Goal: Transaction & Acquisition: Purchase product/service

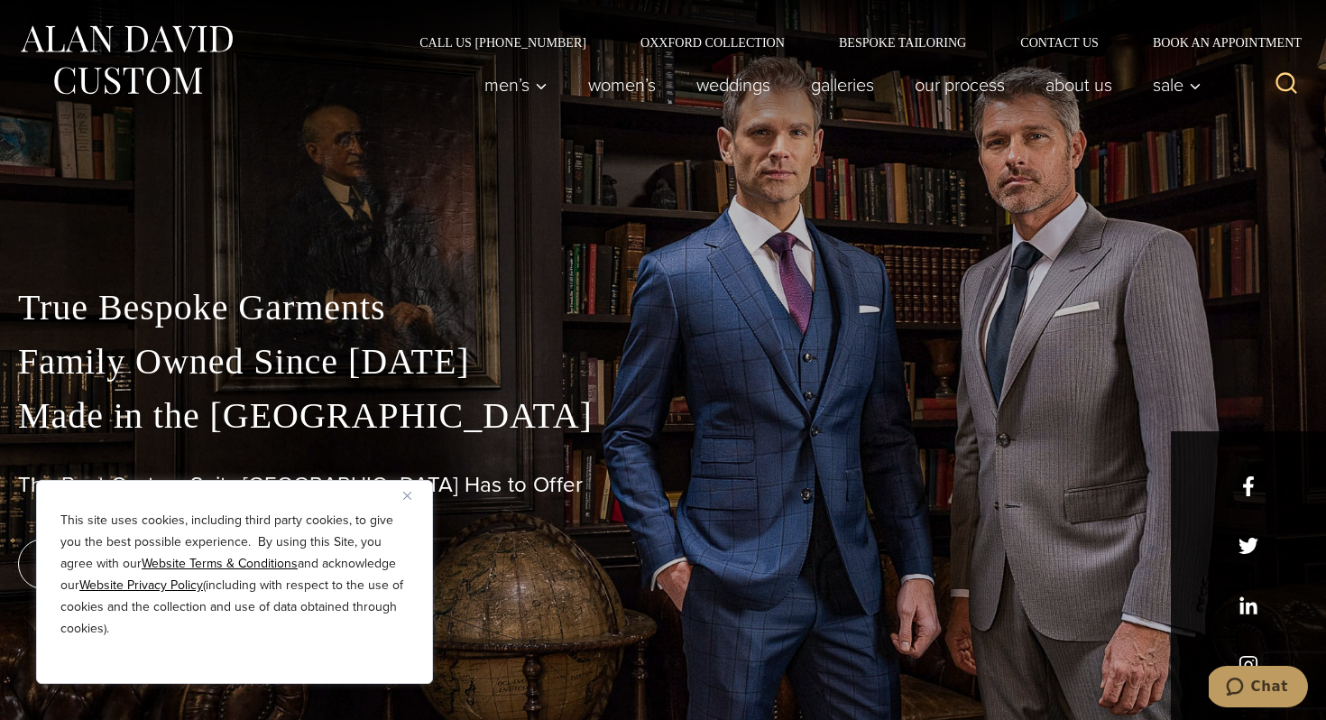
click at [408, 494] on img "Close" at bounding box center [407, 496] width 8 height 8
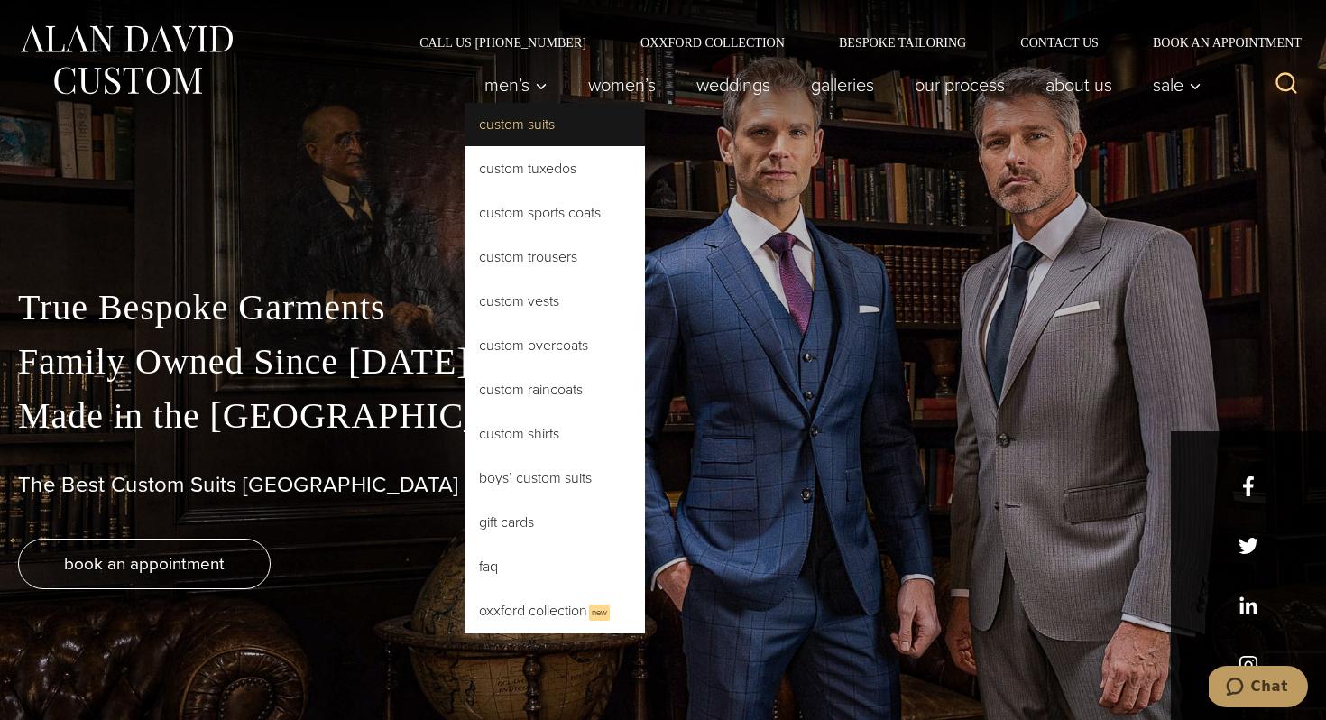
click at [514, 125] on link "Custom Suits" at bounding box center [555, 124] width 180 height 43
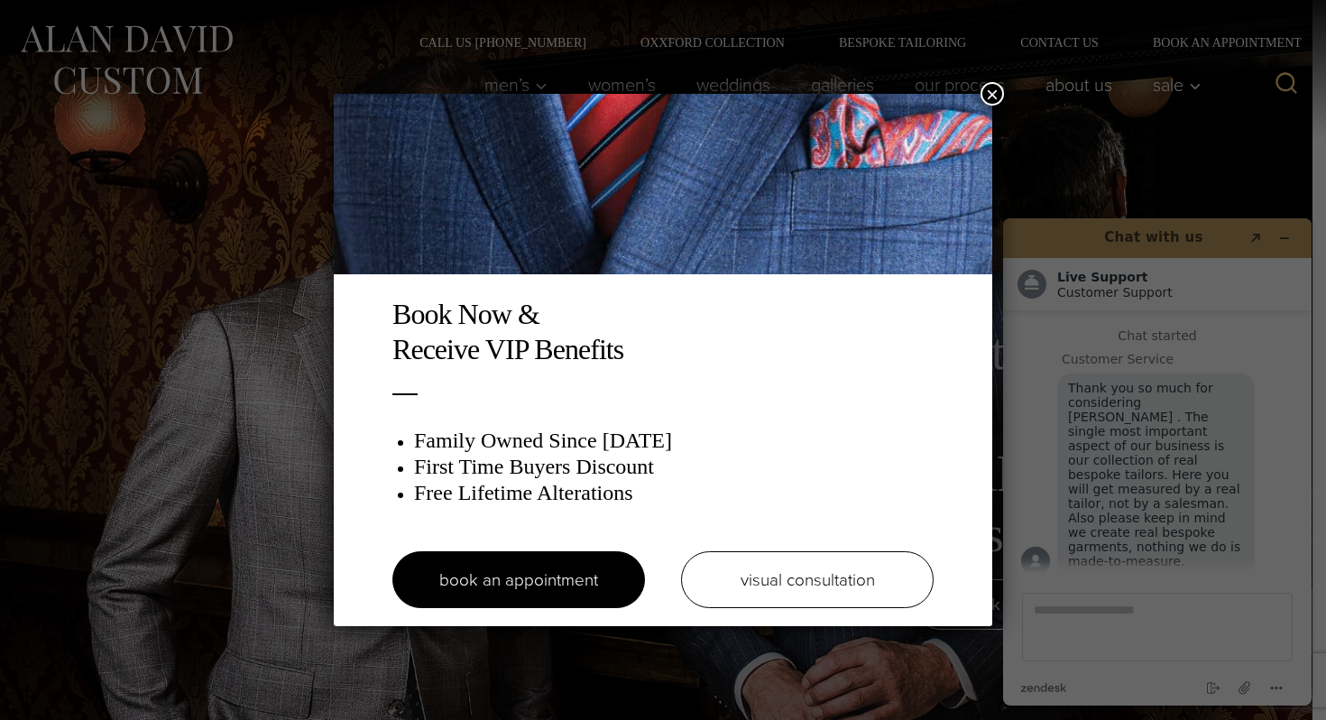
click at [992, 99] on button "×" at bounding box center [992, 93] width 23 height 23
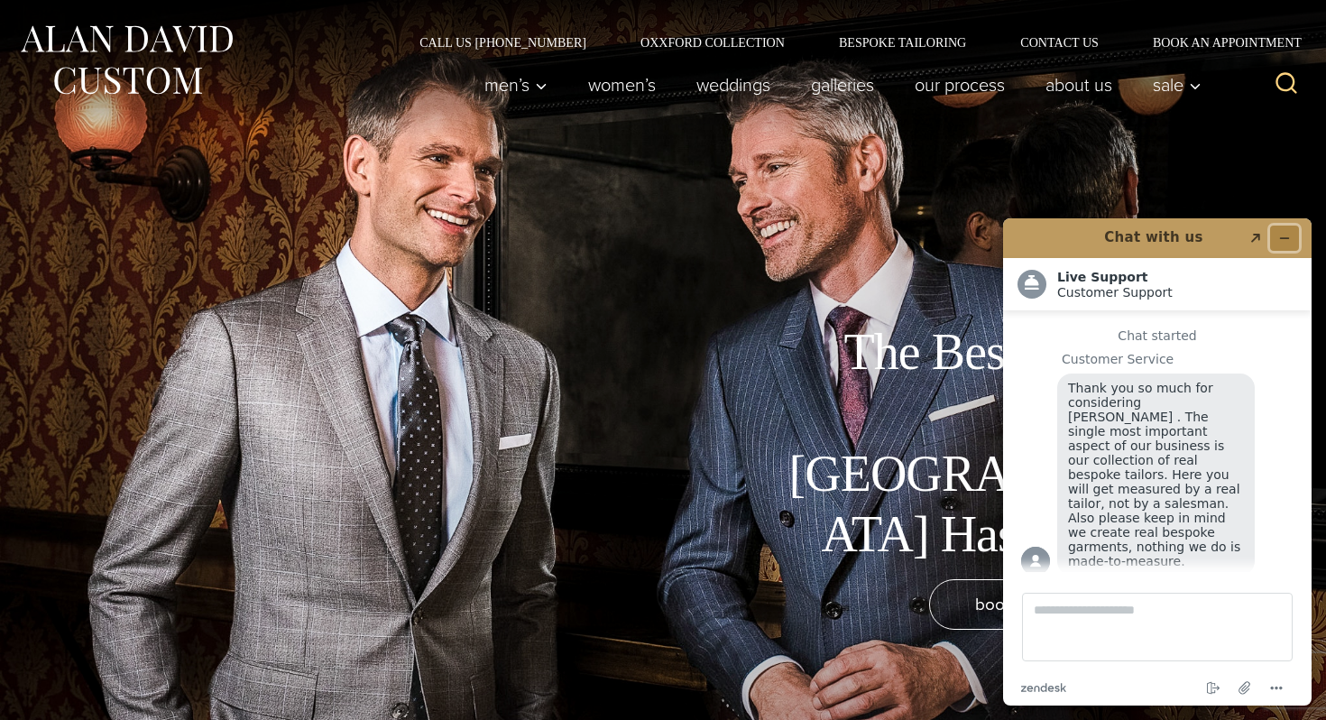
click at [1284, 242] on icon "Minimize widget" at bounding box center [1284, 238] width 13 height 13
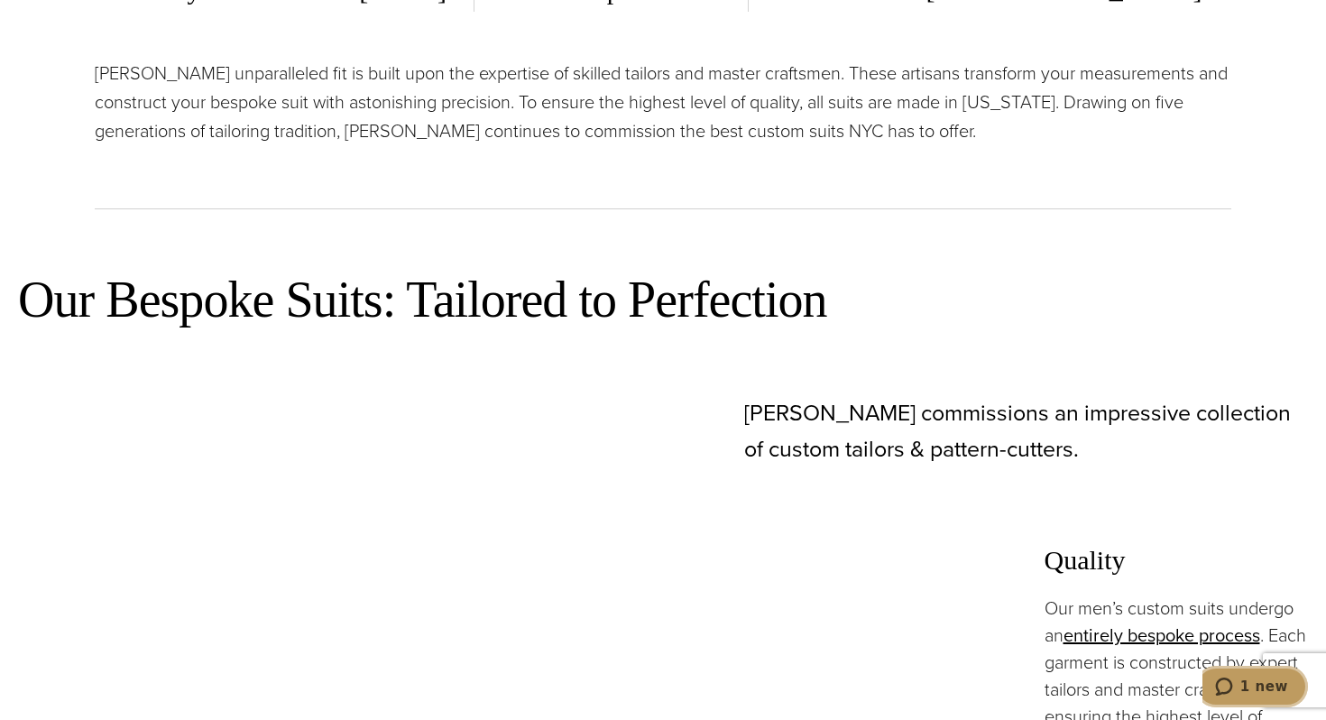
scroll to position [798, 0]
